Goal: Task Accomplishment & Management: Use online tool/utility

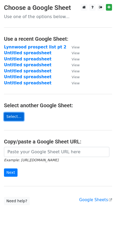
click at [18, 118] on link "Select..." at bounding box center [14, 117] width 20 height 8
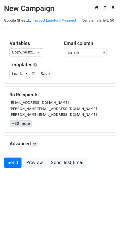
click at [19, 120] on link "+32 more" at bounding box center [21, 123] width 22 height 7
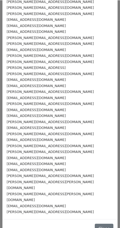
scroll to position [31, 0]
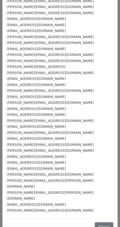
click at [58, 121] on div "TOM@GLENDORA-USA.COM" at bounding box center [60, 121] width 107 height 6
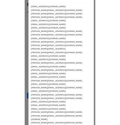
scroll to position [0, 0]
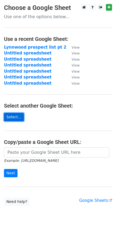
click at [18, 117] on link "Select..." at bounding box center [14, 117] width 20 height 8
click at [10, 116] on link "Select..." at bounding box center [14, 117] width 20 height 8
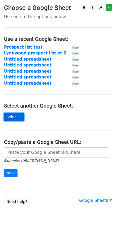
click at [13, 119] on link "Select..." at bounding box center [14, 117] width 20 height 8
